Goal: Use online tool/utility

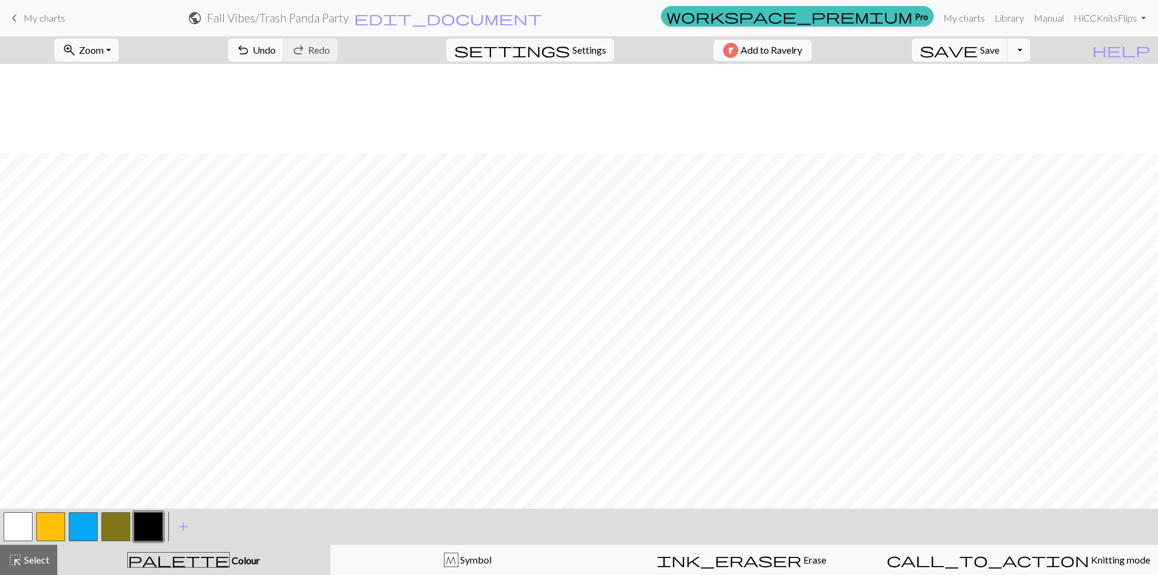
scroll to position [89, 0]
drag, startPoint x: 22, startPoint y: 523, endPoint x: 215, endPoint y: 502, distance: 194.2
click at [31, 521] on button "button" at bounding box center [18, 526] width 29 height 29
click at [148, 525] on button "button" at bounding box center [148, 526] width 29 height 29
click at [21, 524] on button "button" at bounding box center [18, 526] width 29 height 29
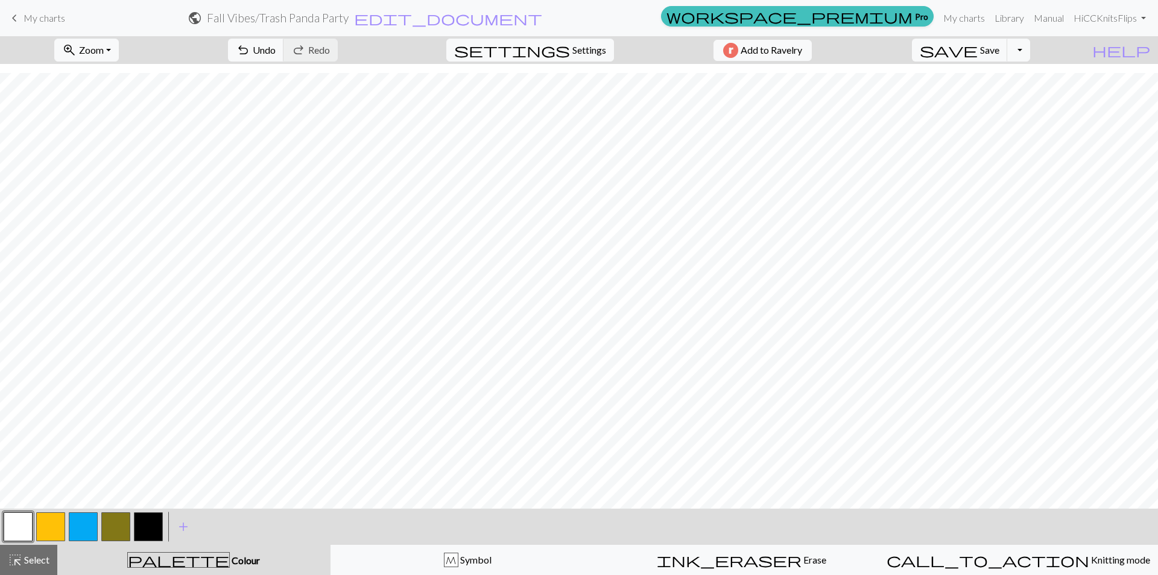
click at [144, 527] on button "button" at bounding box center [148, 526] width 29 height 29
click at [18, 521] on button "button" at bounding box center [18, 526] width 29 height 29
click at [148, 527] on button "button" at bounding box center [148, 526] width 29 height 29
click at [30, 525] on button "button" at bounding box center [18, 526] width 29 height 29
click at [147, 531] on button "button" at bounding box center [148, 526] width 29 height 29
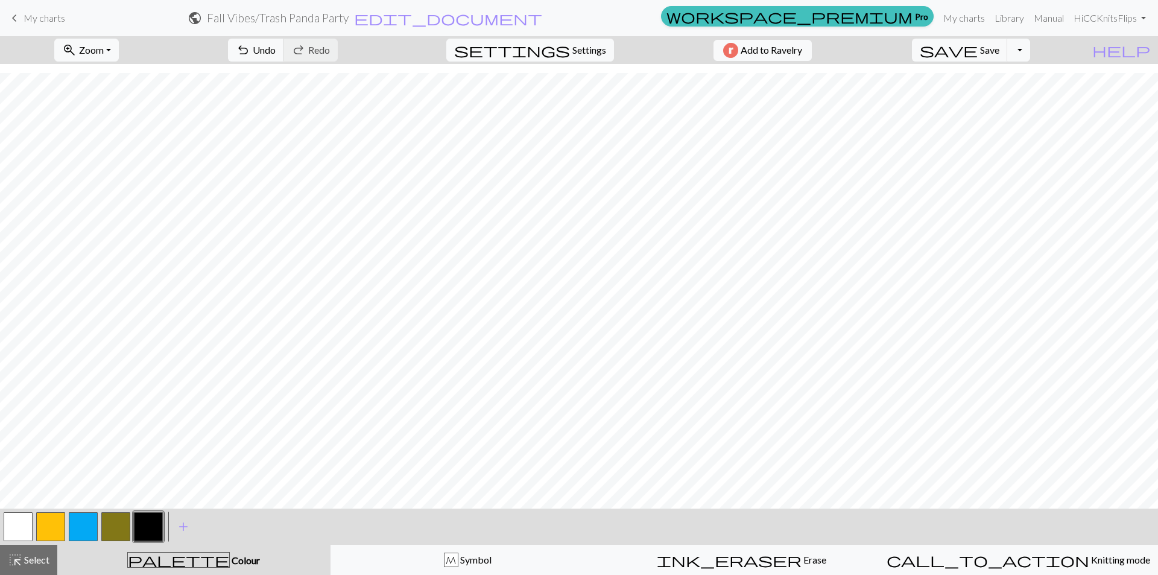
click at [13, 519] on button "button" at bounding box center [18, 526] width 29 height 29
click at [149, 519] on button "button" at bounding box center [148, 526] width 29 height 29
click at [250, 56] on span "undo" at bounding box center [243, 50] width 14 height 17
click at [276, 54] on span "Undo" at bounding box center [264, 49] width 23 height 11
drag, startPoint x: 16, startPoint y: 536, endPoint x: 36, endPoint y: 510, distance: 31.8
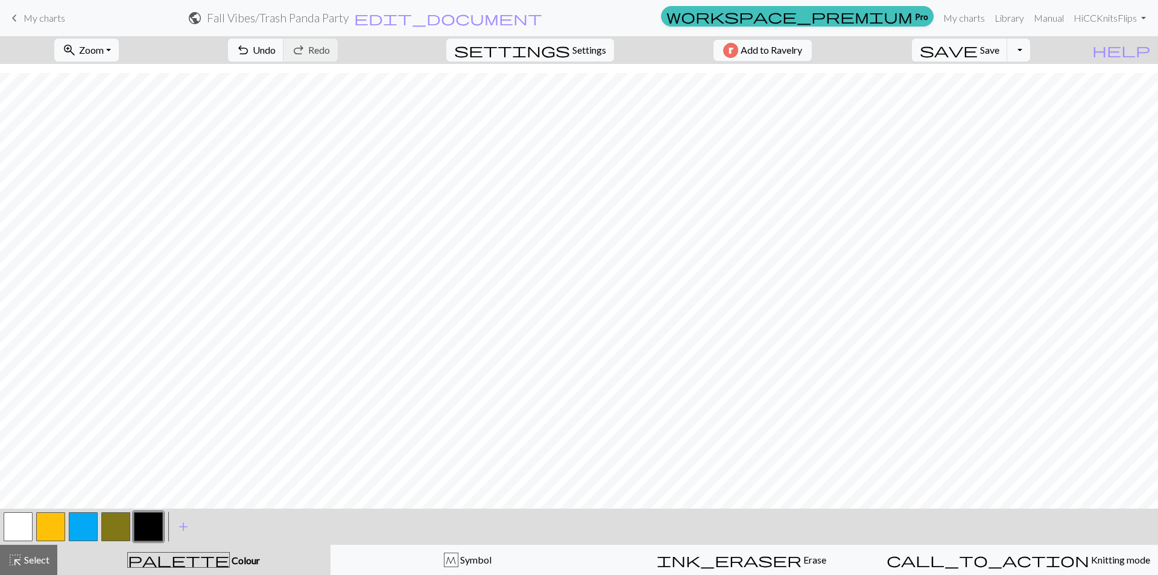
click at [17, 532] on button "button" at bounding box center [18, 526] width 29 height 29
drag, startPoint x: 141, startPoint y: 522, endPoint x: 149, endPoint y: 508, distance: 15.4
click at [144, 518] on button "button" at bounding box center [148, 526] width 29 height 29
click at [11, 525] on button "button" at bounding box center [18, 526] width 29 height 29
click at [153, 532] on button "button" at bounding box center [148, 526] width 29 height 29
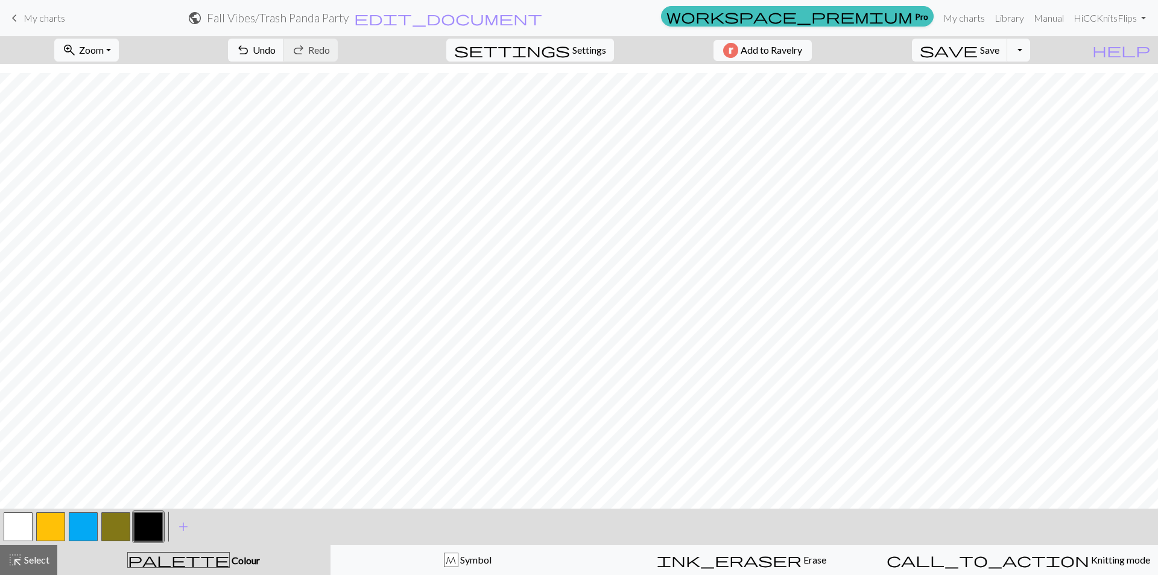
click at [13, 524] on button "button" at bounding box center [18, 526] width 29 height 29
click at [159, 517] on button "button" at bounding box center [148, 526] width 29 height 29
click at [24, 520] on button "button" at bounding box center [18, 526] width 29 height 29
click at [156, 531] on button "button" at bounding box center [148, 526] width 29 height 29
click at [25, 520] on button "button" at bounding box center [18, 526] width 29 height 29
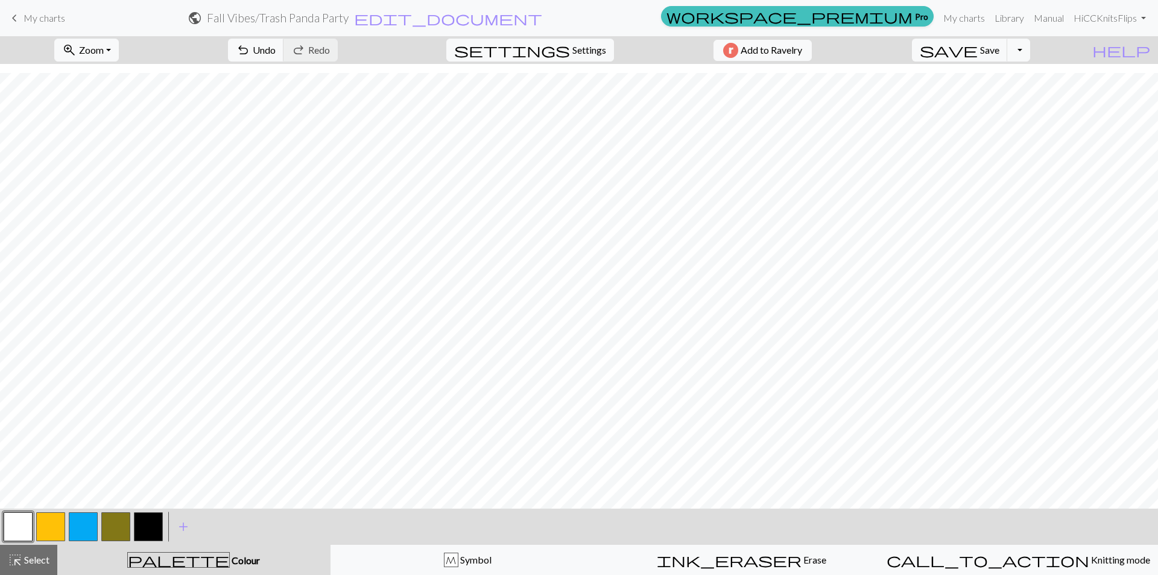
click at [144, 526] on button "button" at bounding box center [148, 526] width 29 height 29
drag, startPoint x: 15, startPoint y: 530, endPoint x: 23, endPoint y: 523, distance: 10.3
click at [16, 528] on button "button" at bounding box center [18, 526] width 29 height 29
click at [138, 524] on button "button" at bounding box center [148, 526] width 29 height 29
click at [276, 47] on span "Undo" at bounding box center [264, 49] width 23 height 11
